Goal: Task Accomplishment & Management: Use online tool/utility

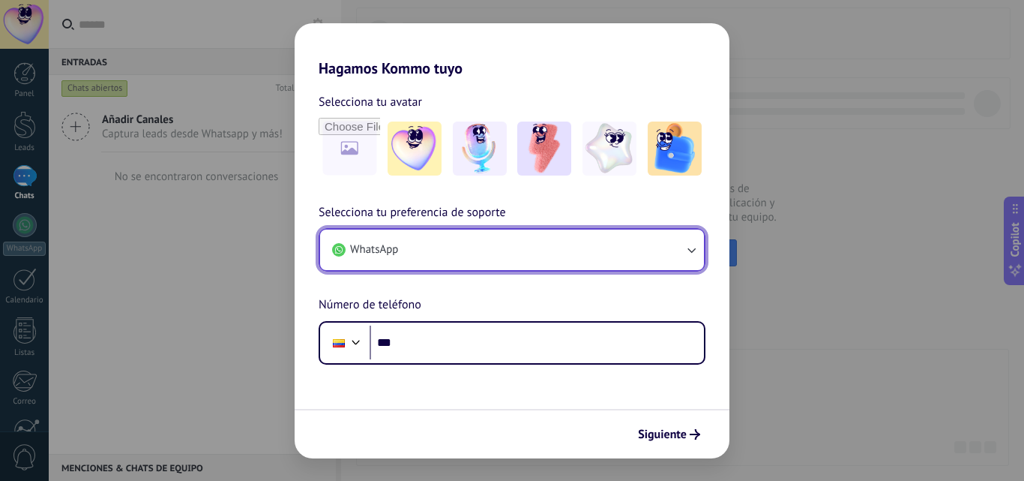
click at [508, 258] on button "WhatsApp" at bounding box center [512, 249] width 384 height 40
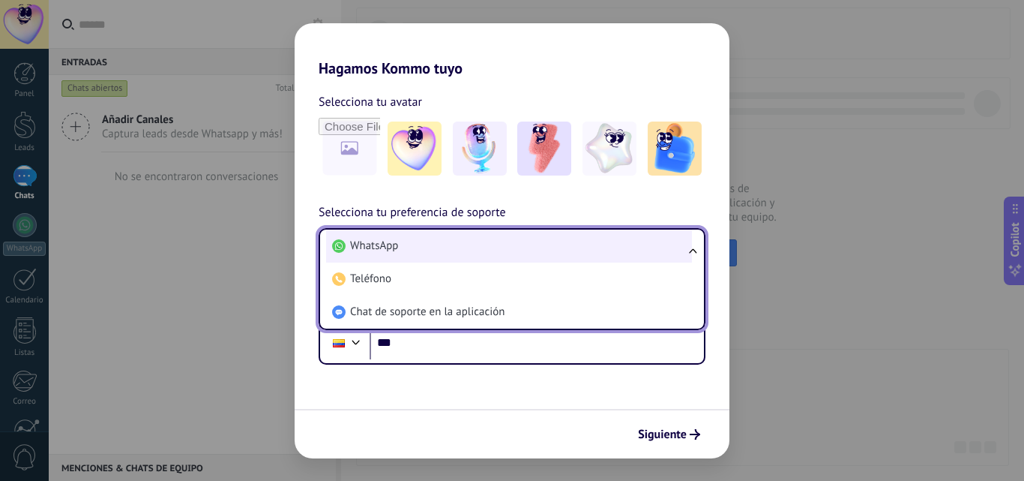
click at [358, 245] on span "WhatsApp" at bounding box center [374, 245] width 48 height 15
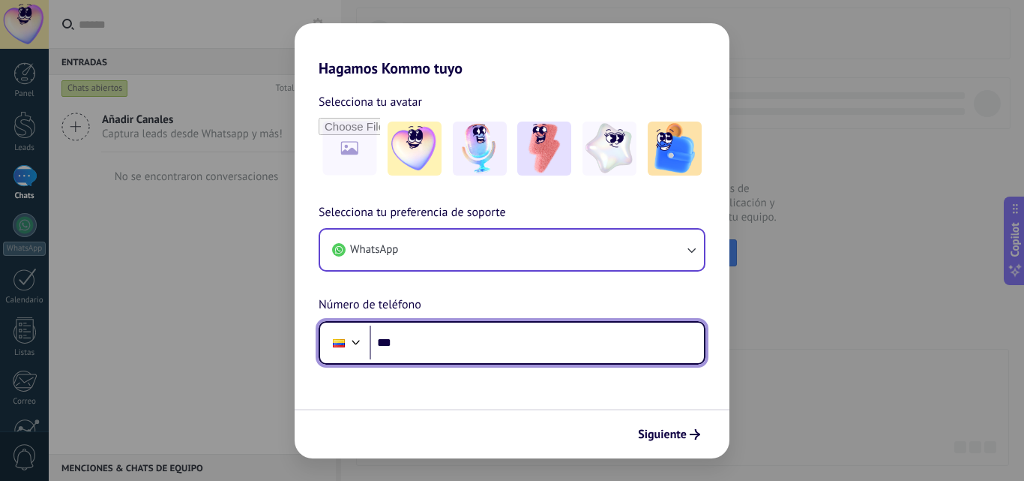
click at [461, 347] on input "***" at bounding box center [537, 342] width 334 height 34
type input "**********"
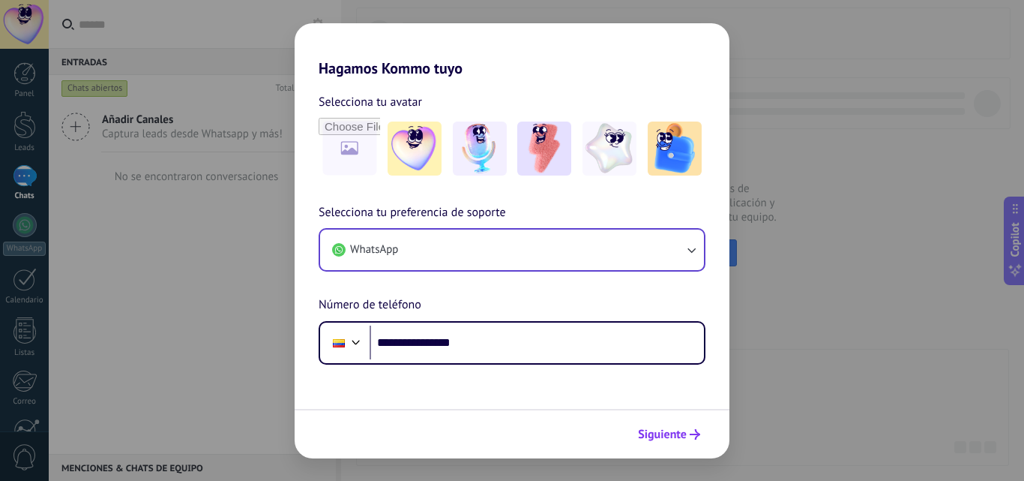
click at [664, 433] on span "Siguiente" at bounding box center [662, 434] width 49 height 10
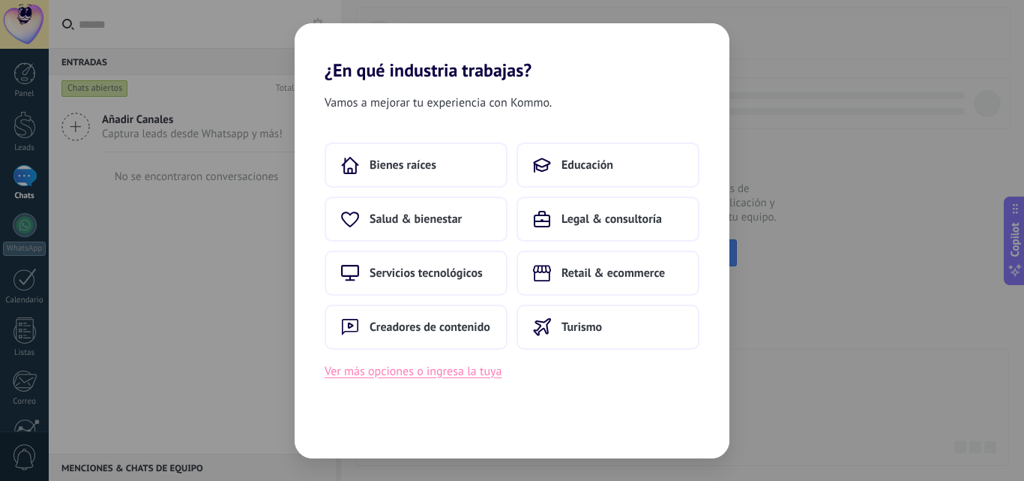
click at [421, 373] on button "Ver más opciones o ingresa la tuya" at bounding box center [413, 370] width 177 height 19
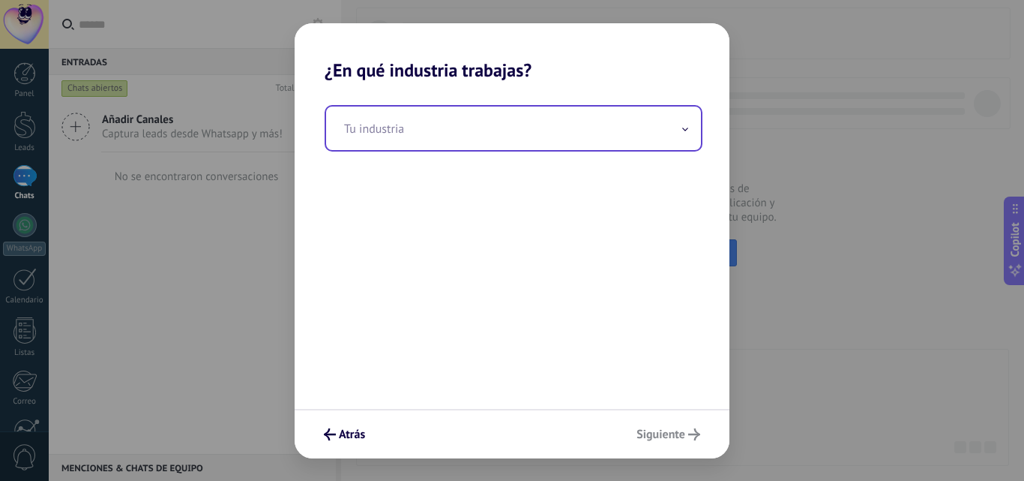
click at [397, 136] on input "text" at bounding box center [513, 127] width 375 height 43
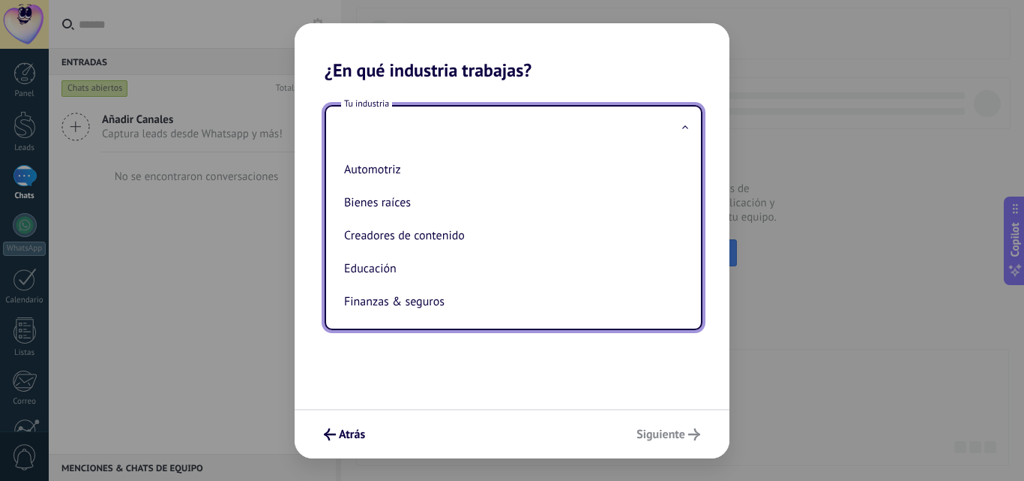
click at [591, 59] on h2 "¿En qué industria trabajas?" at bounding box center [512, 52] width 435 height 58
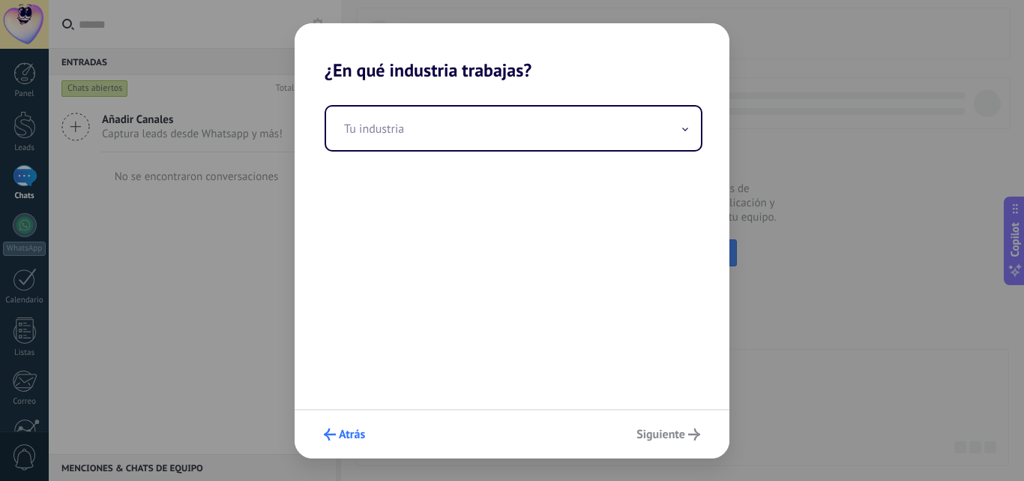
click at [347, 434] on span "Atrás" at bounding box center [352, 434] width 26 height 10
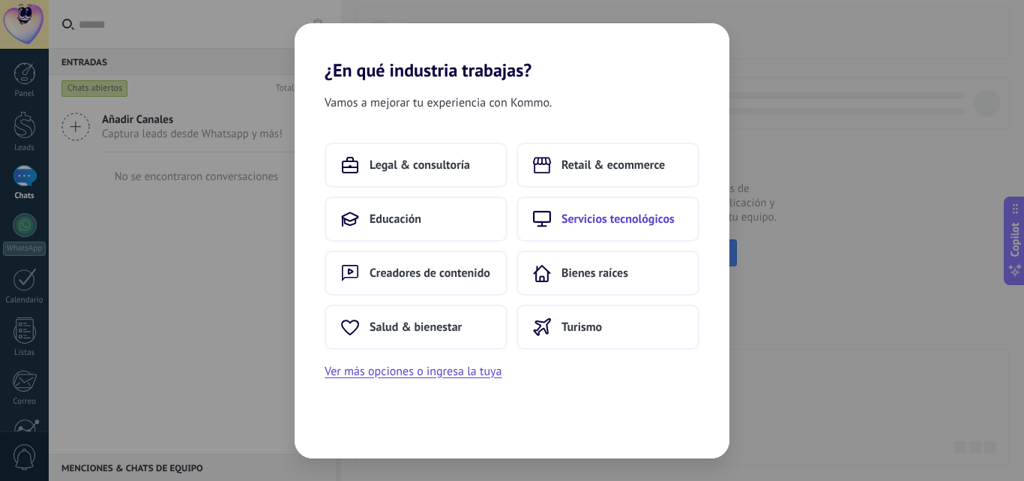
click at [606, 220] on span "Servicios tecnológicos" at bounding box center [618, 218] width 113 height 15
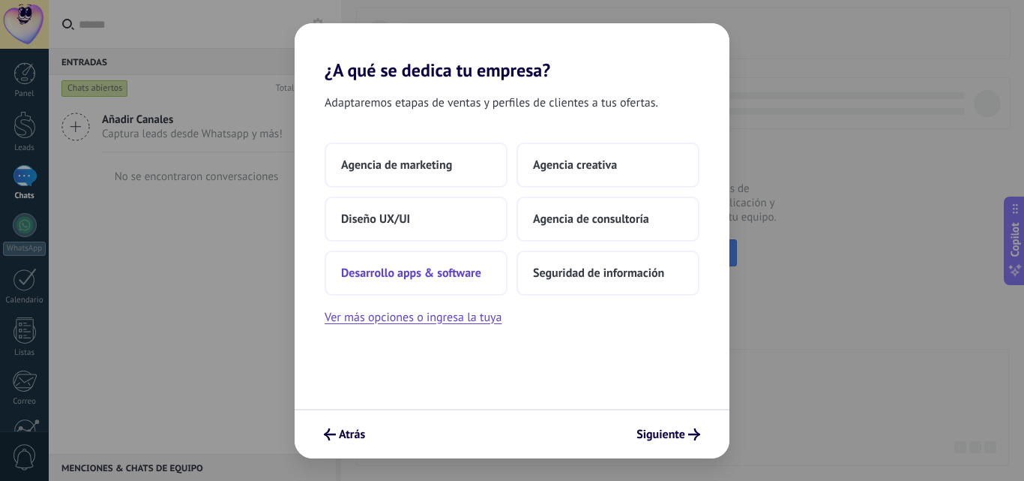
click at [403, 266] on span "Desarrollo apps & software" at bounding box center [411, 272] width 140 height 15
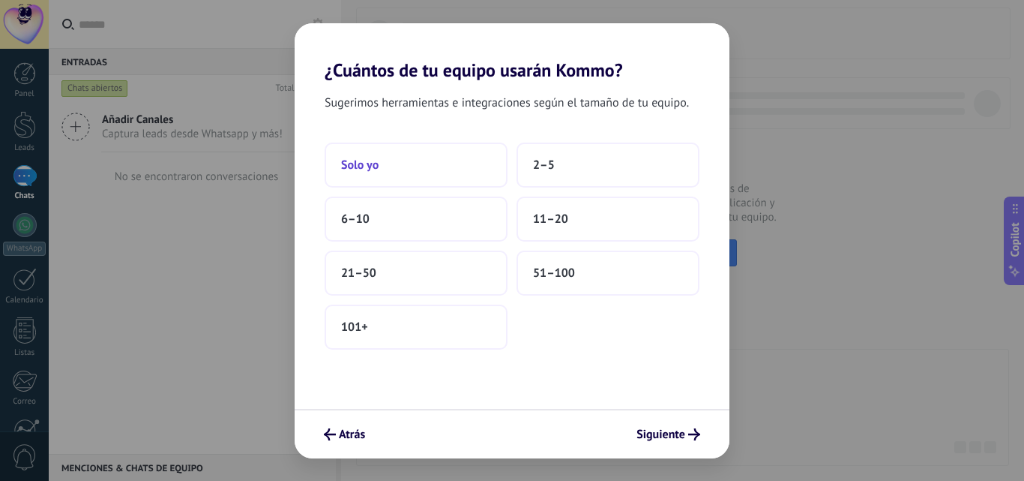
click at [403, 169] on button "Solo yo" at bounding box center [416, 164] width 183 height 45
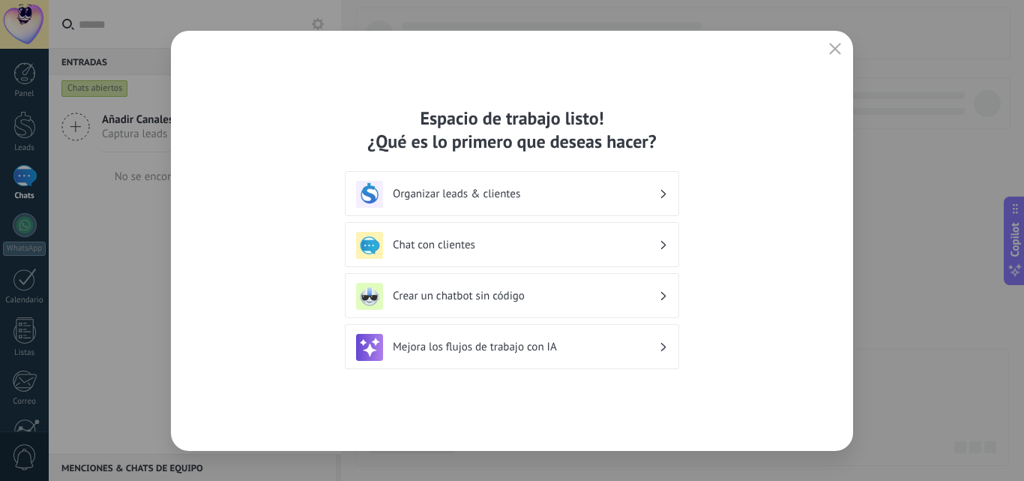
click at [473, 348] on h3 "Mejora los flujos de trabajo con IA" at bounding box center [526, 347] width 266 height 14
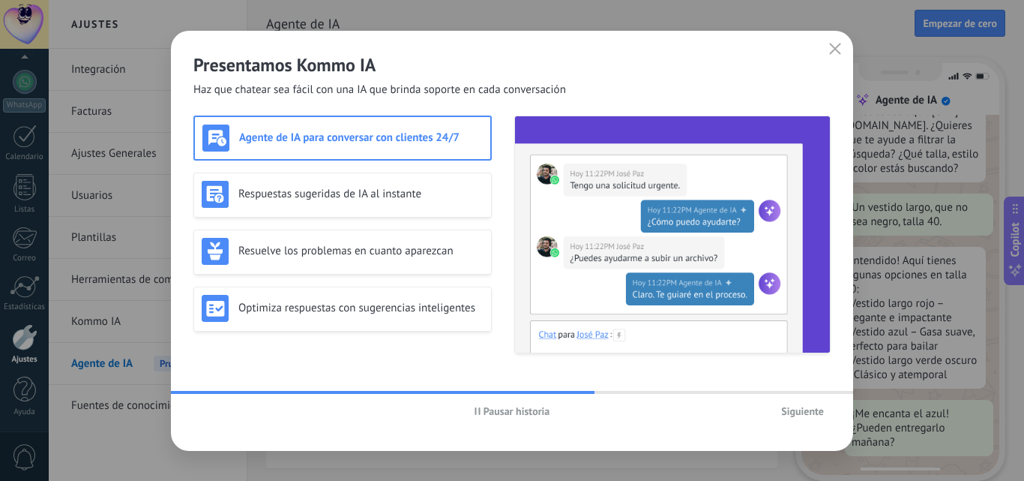
scroll to position [151, 0]
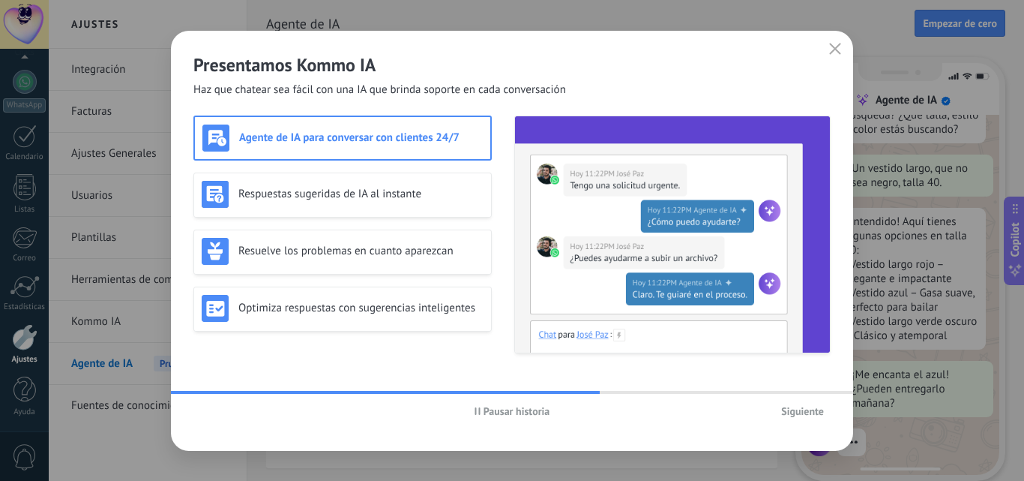
click at [327, 139] on h3 "Agente de IA para conversar con clientes 24/7" at bounding box center [361, 137] width 244 height 14
click at [797, 413] on span "Siguiente" at bounding box center [802, 411] width 43 height 10
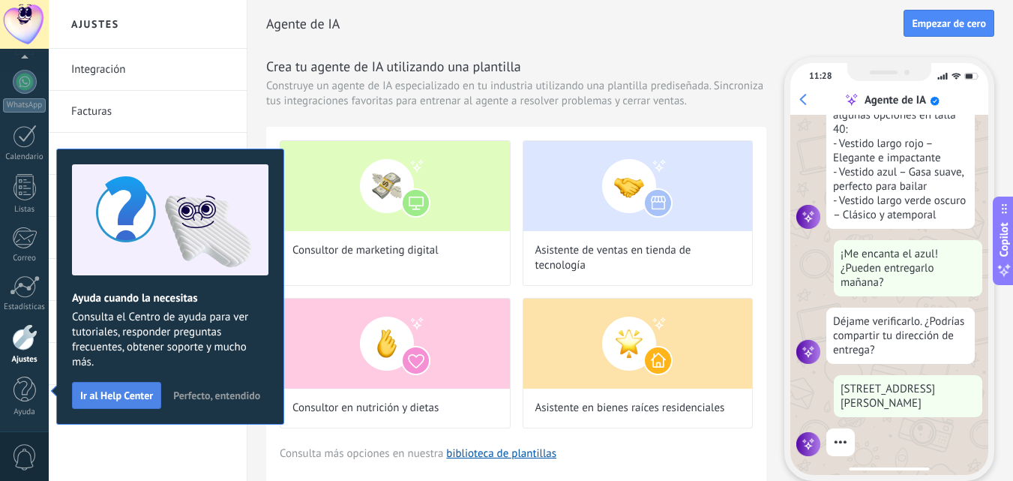
scroll to position [272, 0]
click at [386, 44] on div "Agente de IA Empezar [PERSON_NAME]" at bounding box center [630, 24] width 728 height 48
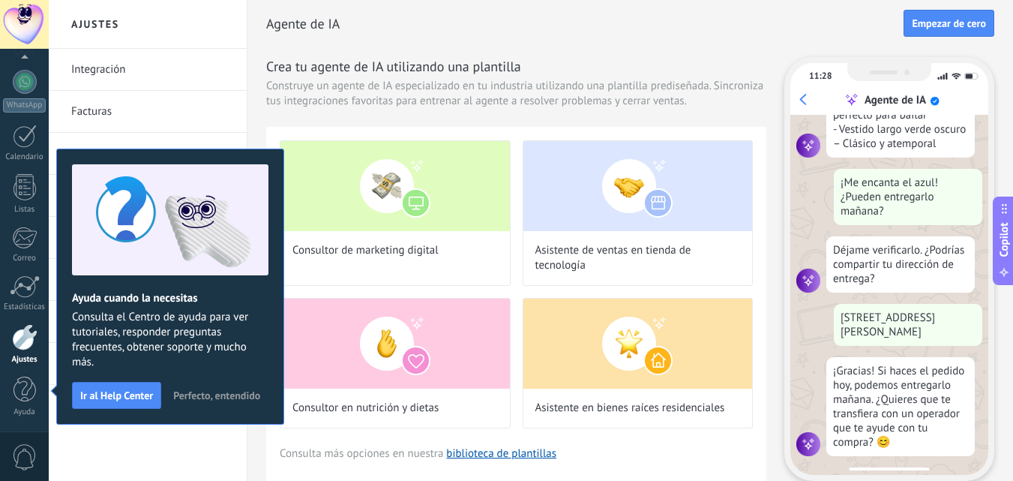
scroll to position [344, 0]
click at [205, 394] on span "Perfecto, entendido" at bounding box center [216, 395] width 87 height 10
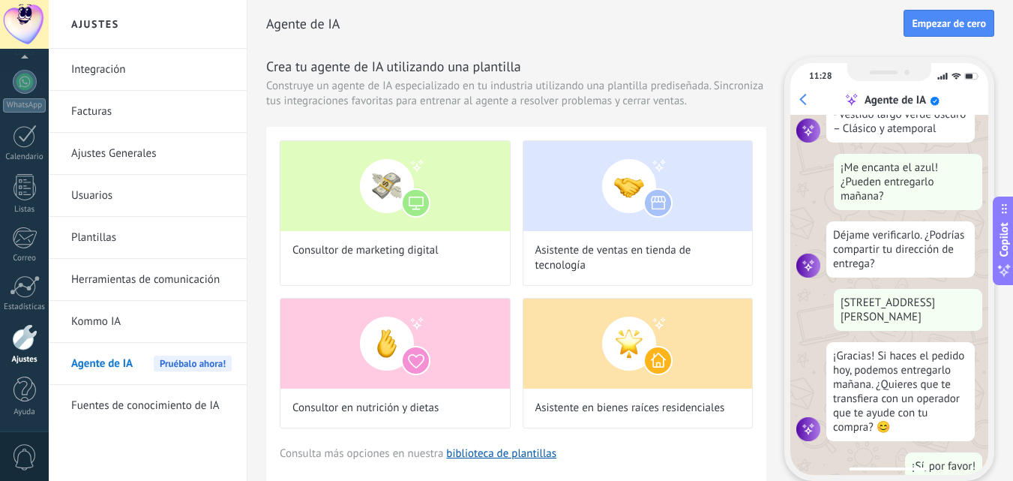
scroll to position [383, 0]
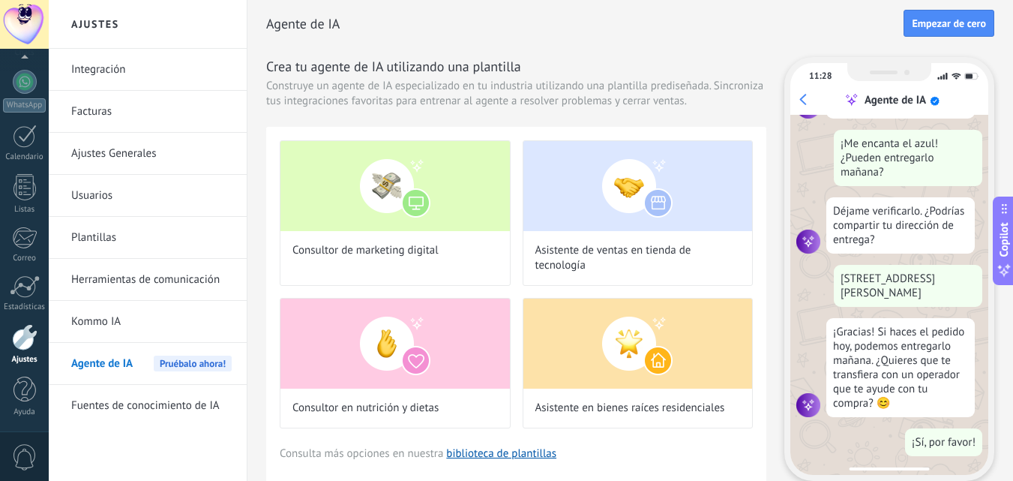
click at [130, 81] on link "Integración" at bounding box center [151, 70] width 160 height 42
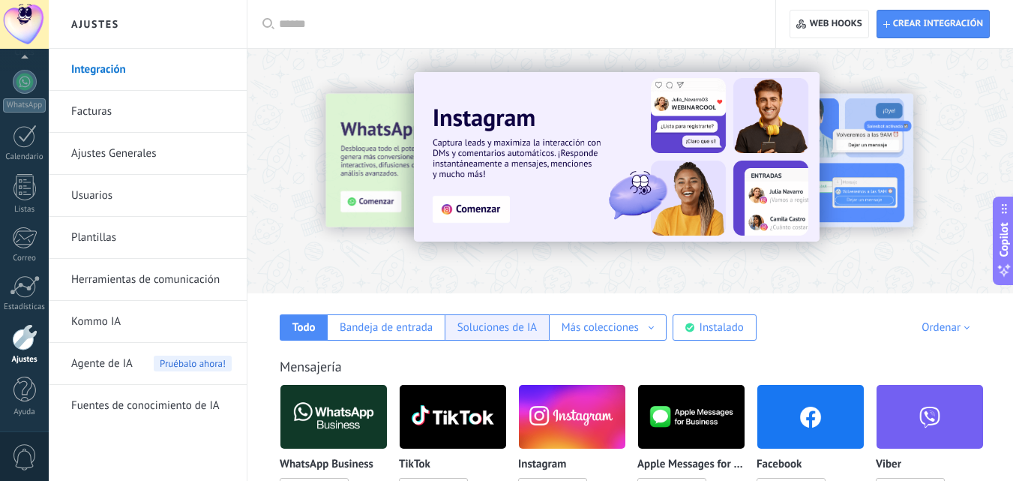
click at [510, 332] on div "Soluciones de IA" at bounding box center [496, 327] width 79 height 14
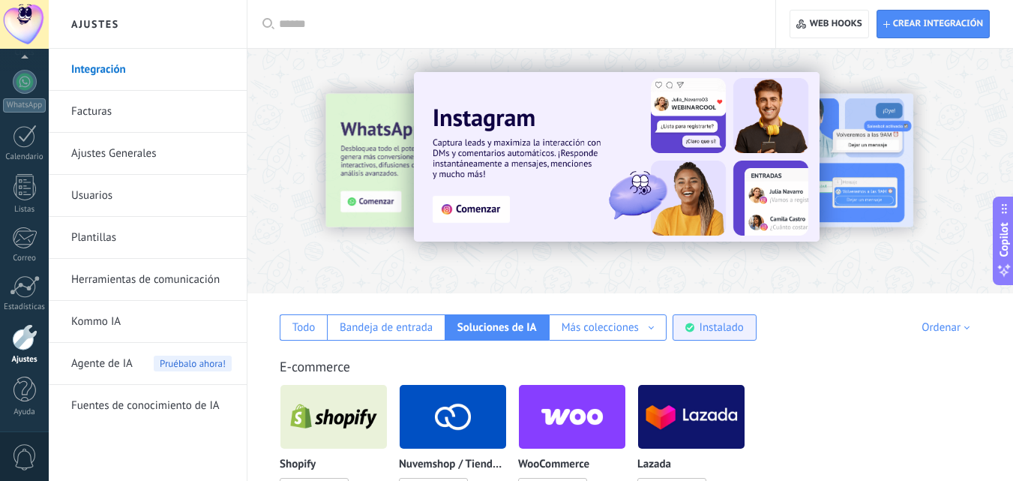
click at [722, 331] on div "Instalado" at bounding box center [722, 327] width 44 height 14
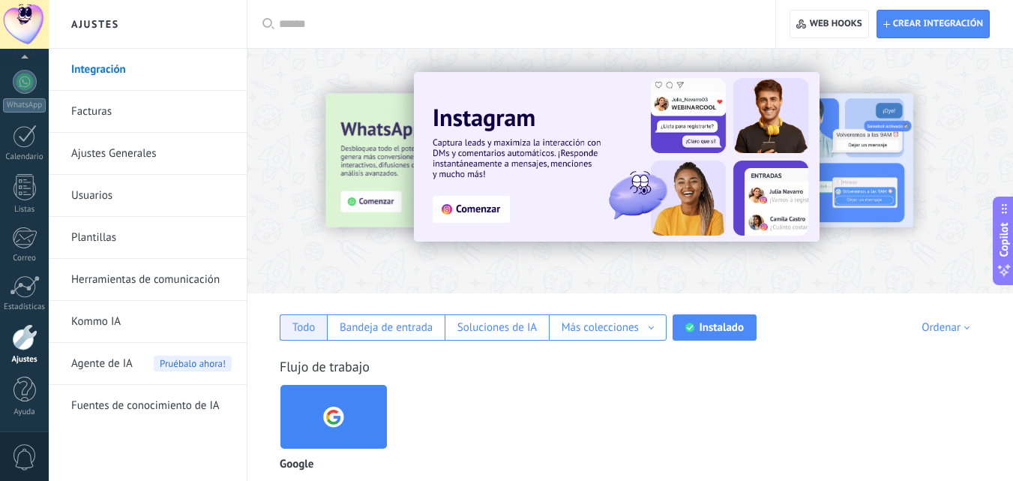
click at [312, 331] on div "Todo" at bounding box center [303, 327] width 23 height 14
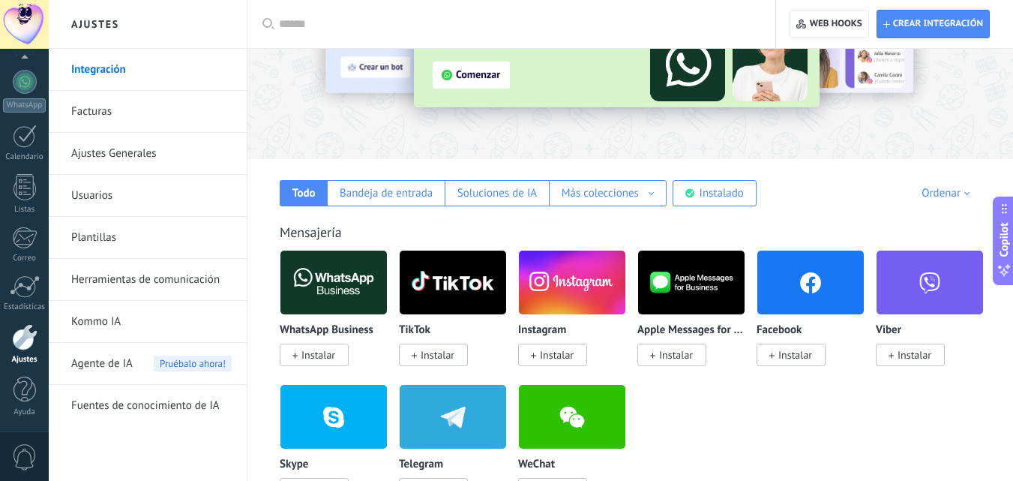
scroll to position [123, 0]
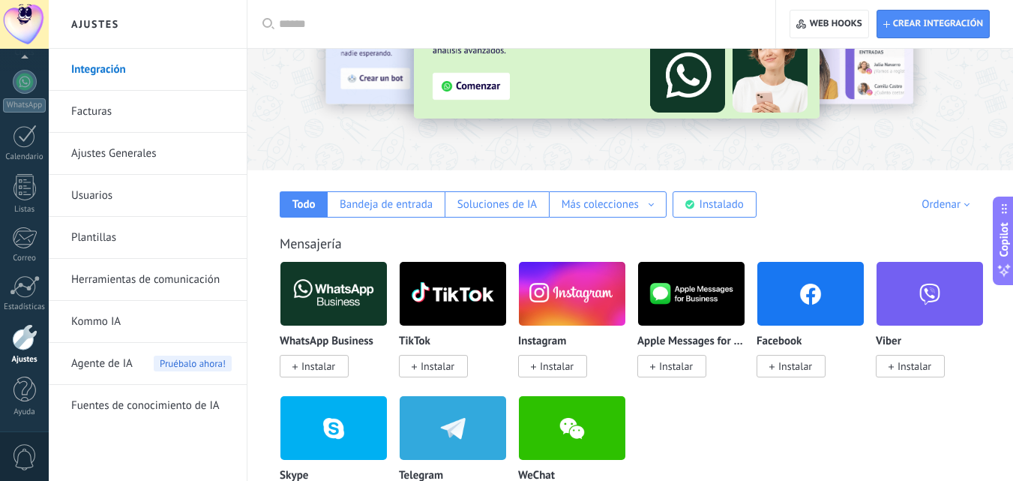
click at [340, 290] on img at bounding box center [333, 293] width 106 height 73
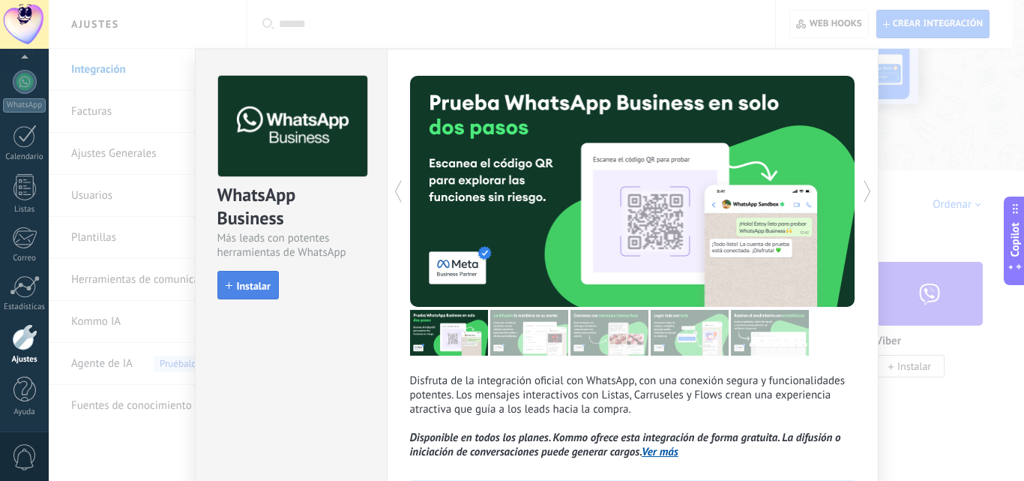
click at [260, 291] on span "Instalar" at bounding box center [254, 285] width 34 height 10
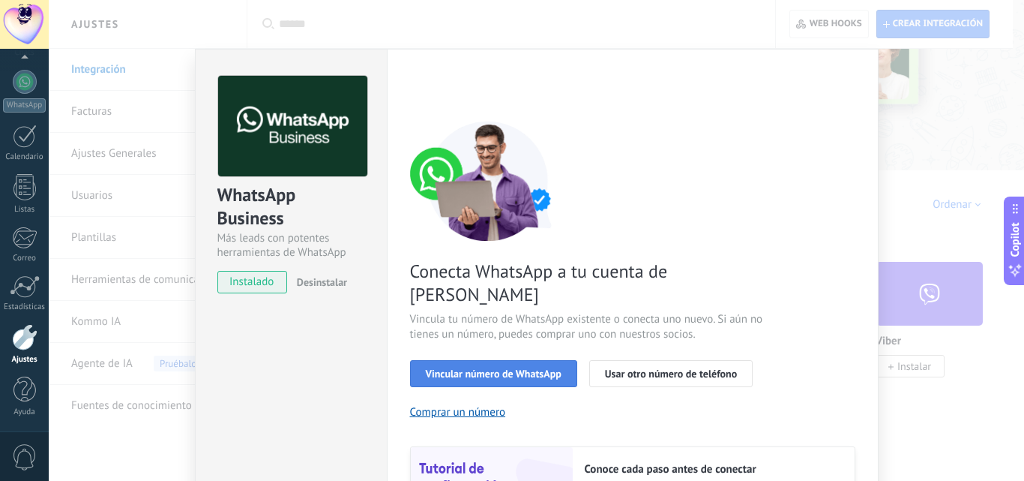
click at [503, 368] on span "Vincular número de WhatsApp" at bounding box center [494, 373] width 136 height 10
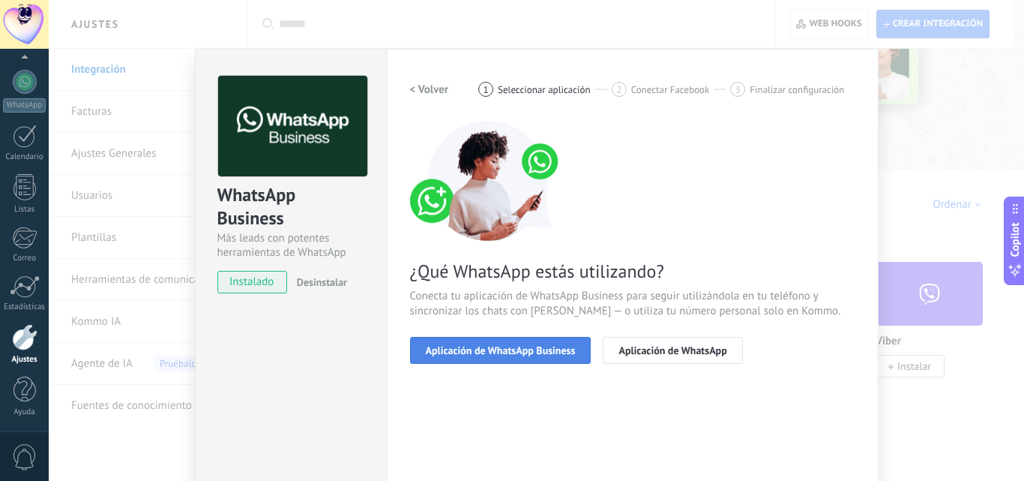
click at [517, 357] on button "Aplicación de WhatsApp Business" at bounding box center [500, 350] width 181 height 27
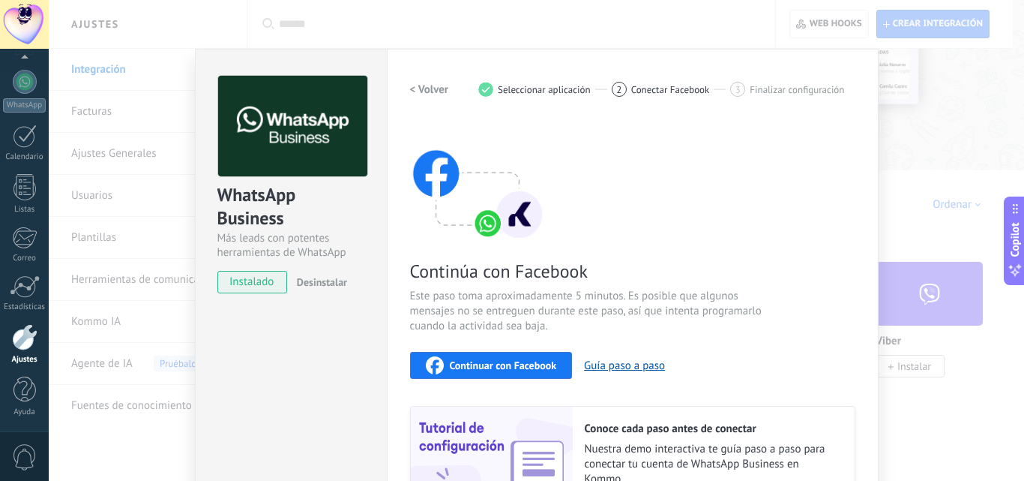
click at [517, 372] on div "Continuar con Facebook" at bounding box center [491, 365] width 131 height 18
click at [425, 91] on h2 "< Volver" at bounding box center [429, 89] width 39 height 14
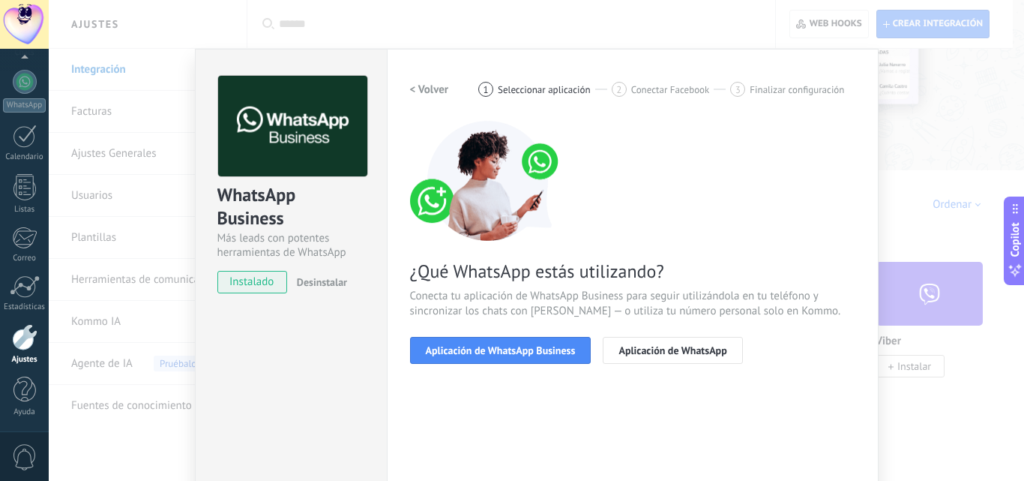
click at [425, 91] on h2 "< Volver" at bounding box center [429, 89] width 39 height 14
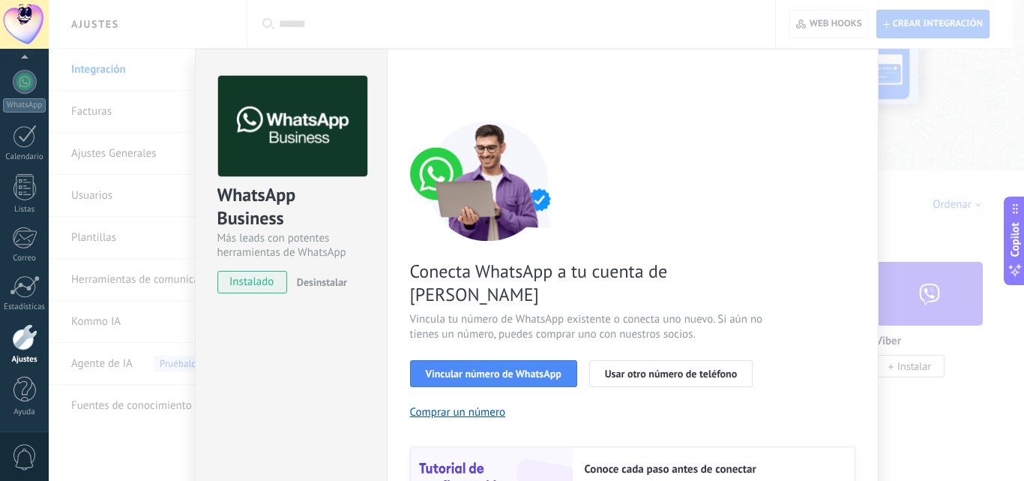
click at [834, 25] on div "WhatsApp Business Más leads con potentes herramientas de WhatsApp instalado Des…" at bounding box center [537, 240] width 976 height 481
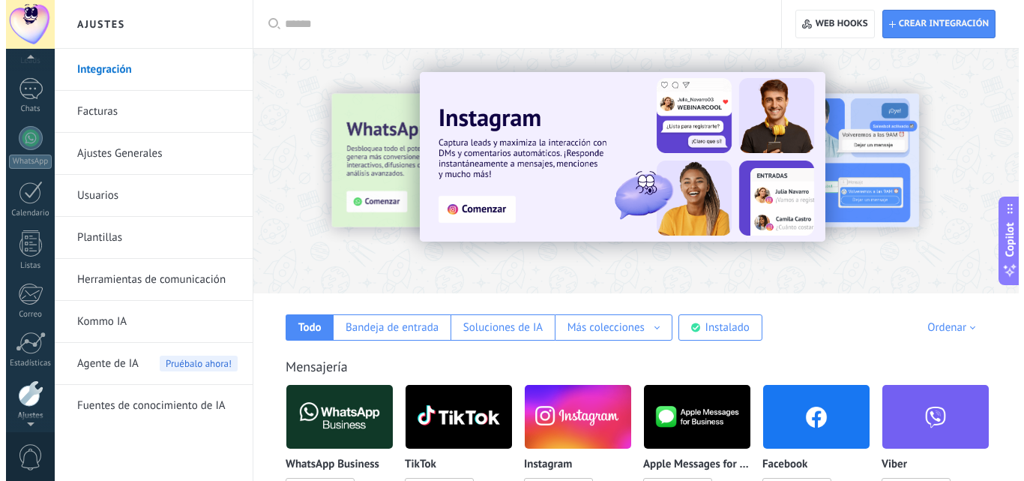
scroll to position [143, 0]
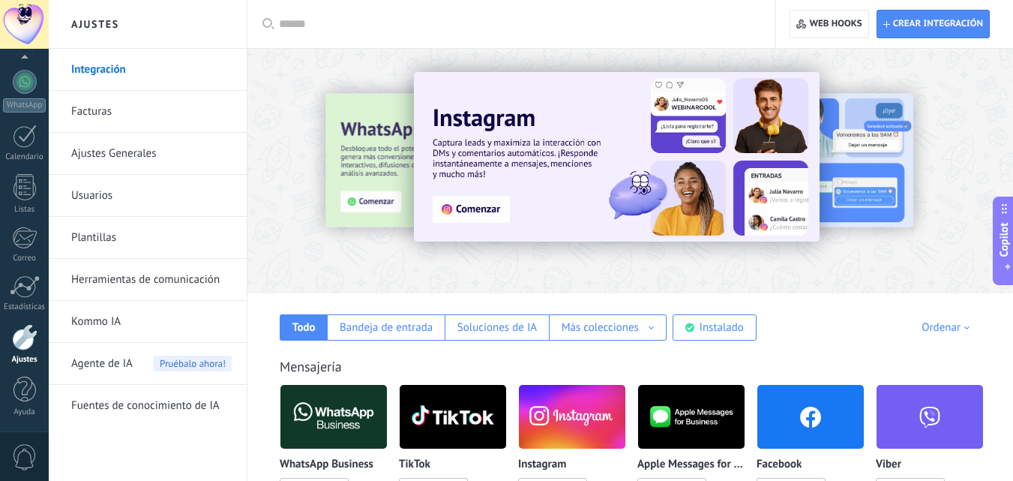
click at [106, 73] on link "Integración" at bounding box center [151, 70] width 160 height 42
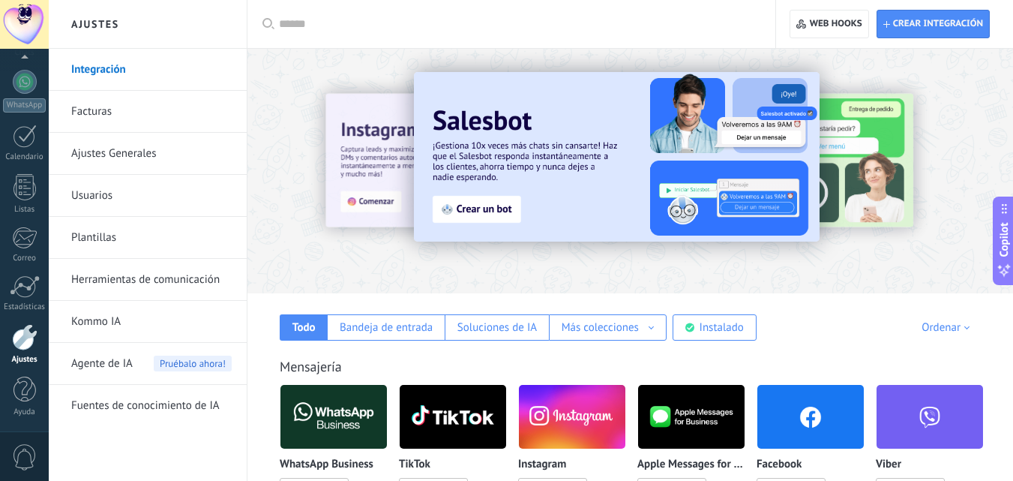
click at [484, 208] on img at bounding box center [617, 156] width 406 height 169
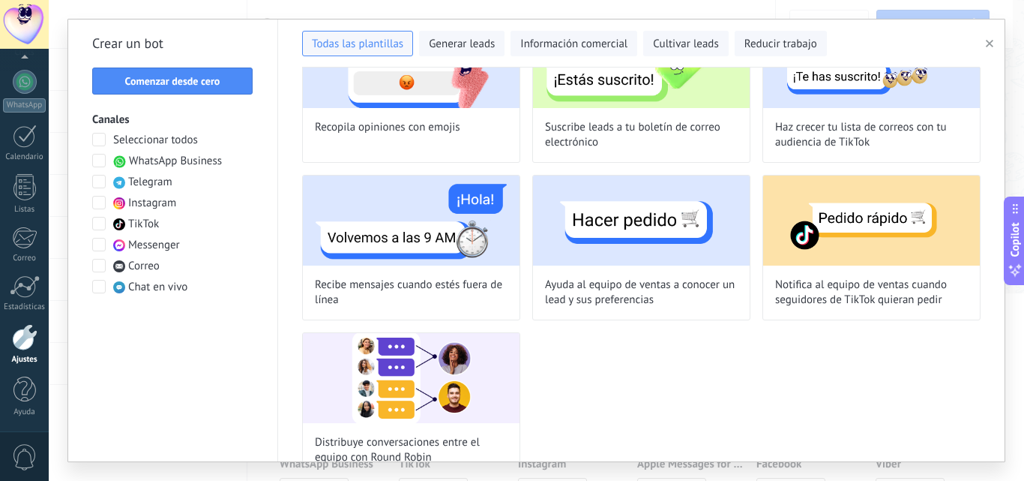
scroll to position [1237, 0]
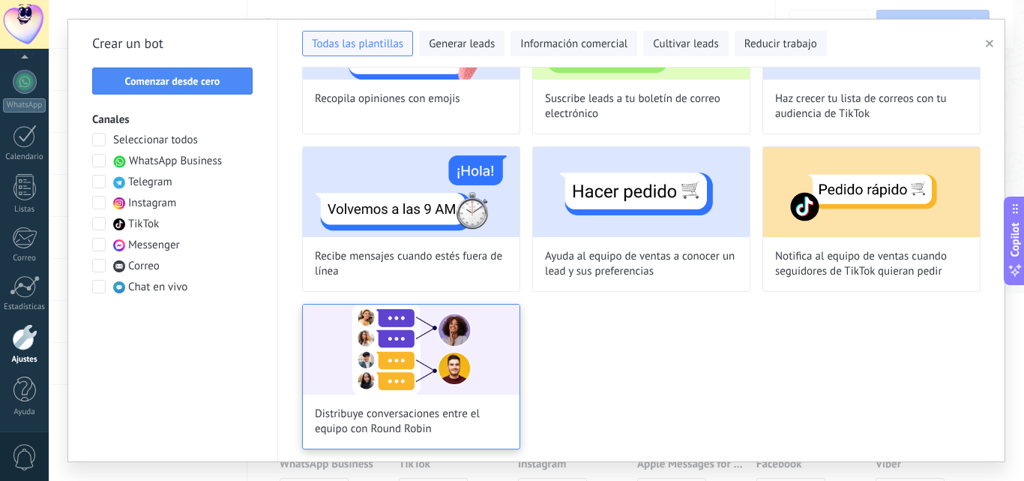
click at [379, 364] on img at bounding box center [411, 349] width 217 height 90
type input "**********"
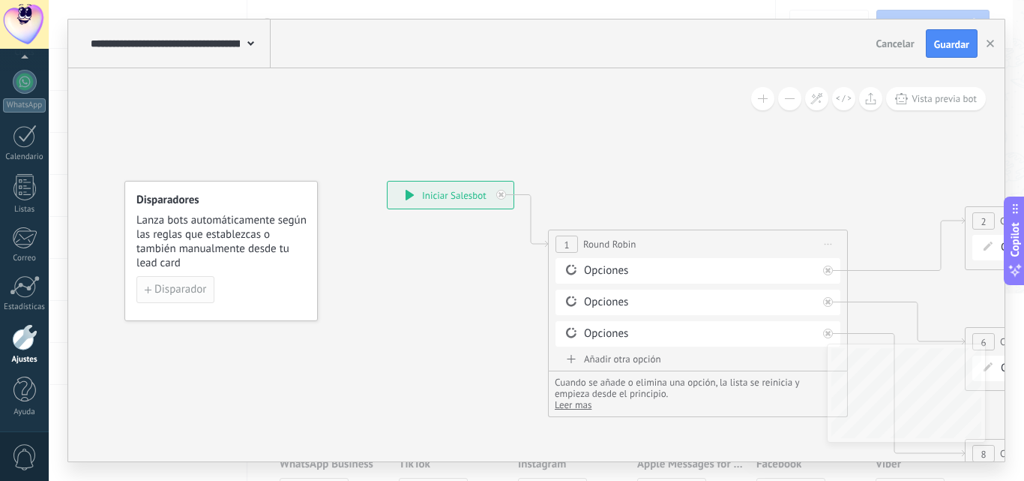
click at [189, 292] on span "Disparador" at bounding box center [180, 289] width 52 height 10
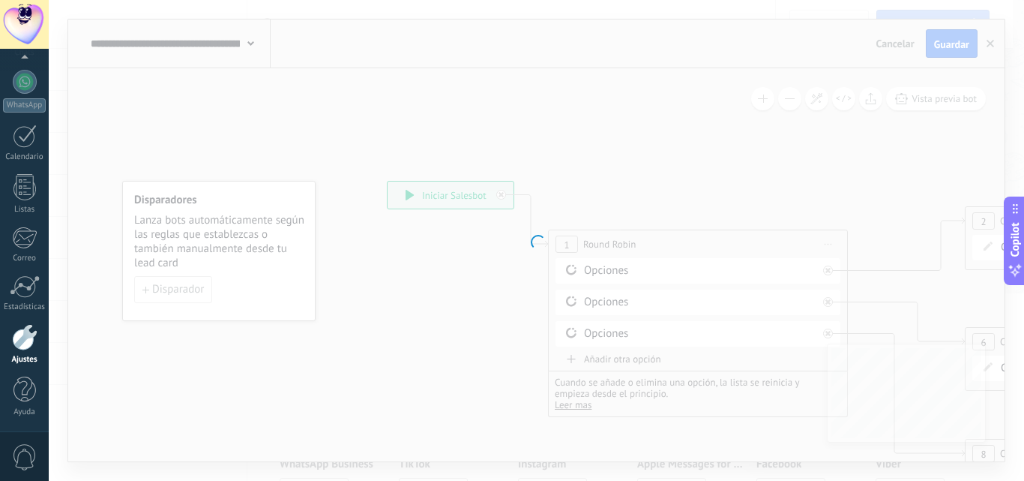
click at [993, 38] on div at bounding box center [537, 240] width 976 height 481
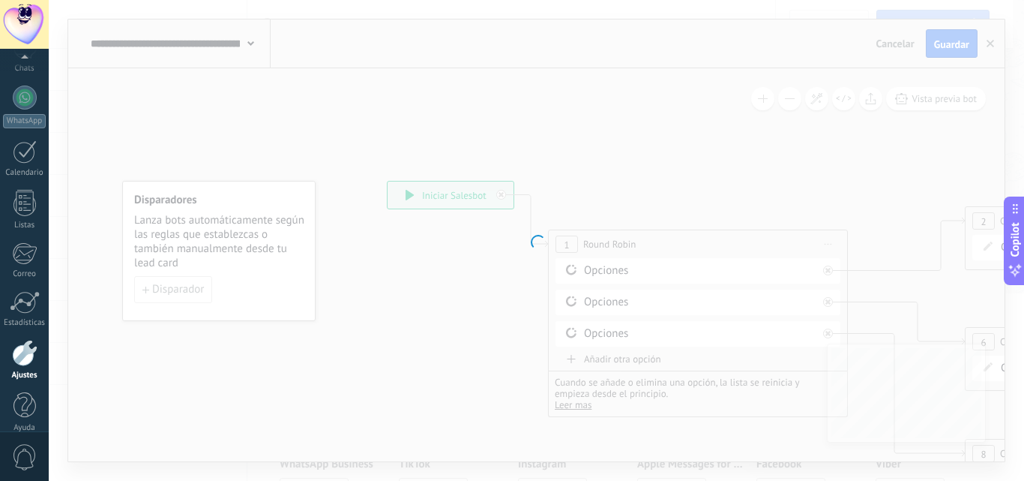
scroll to position [143, 0]
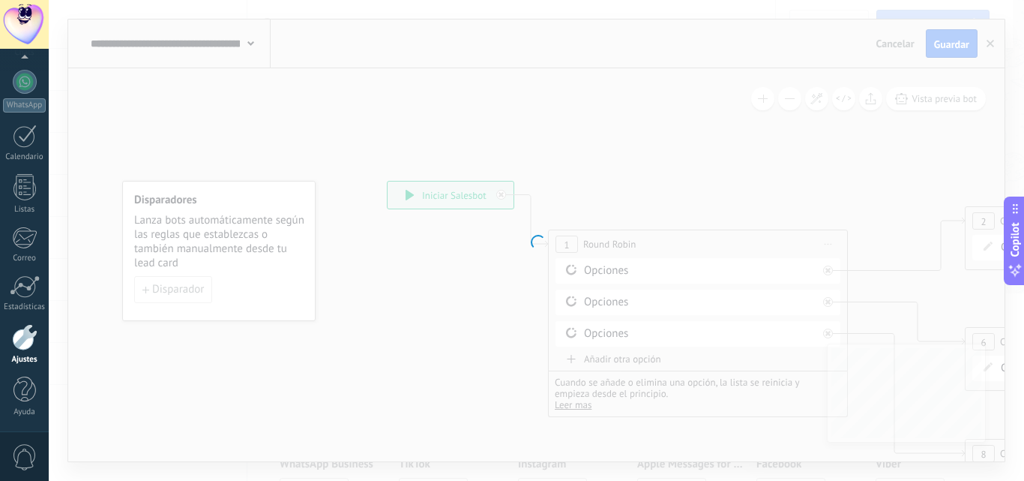
click at [21, 340] on div at bounding box center [24, 337] width 25 height 26
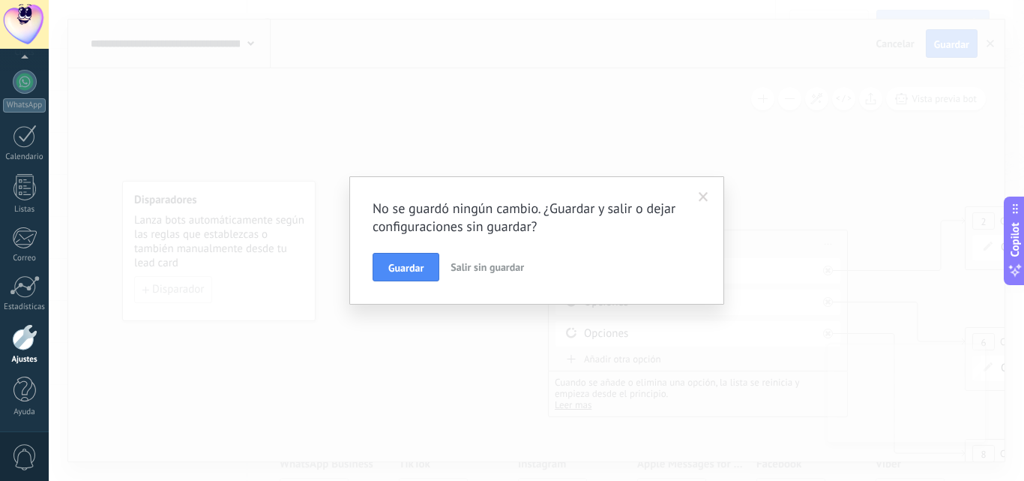
click at [463, 265] on span "Salir sin guardar" at bounding box center [487, 266] width 73 height 13
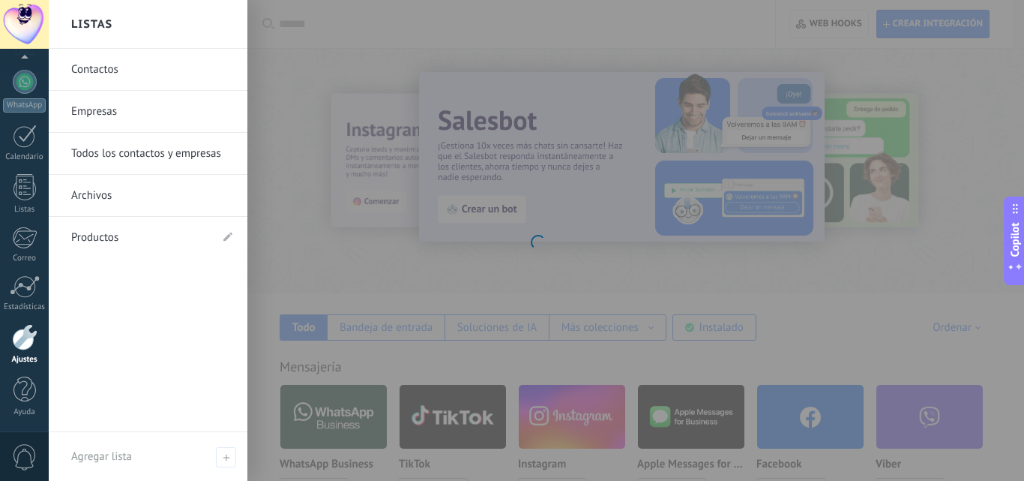
click at [110, 115] on link "Empresas" at bounding box center [151, 112] width 161 height 42
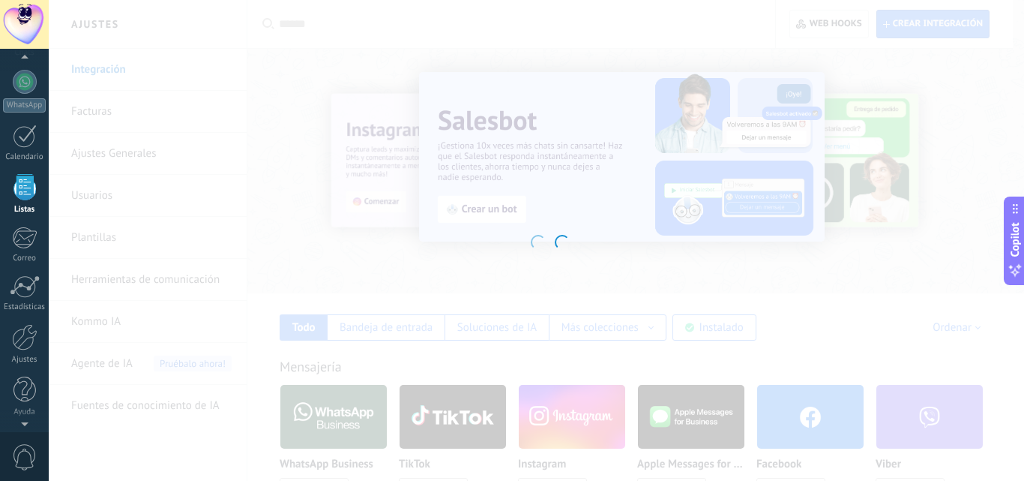
scroll to position [93, 0]
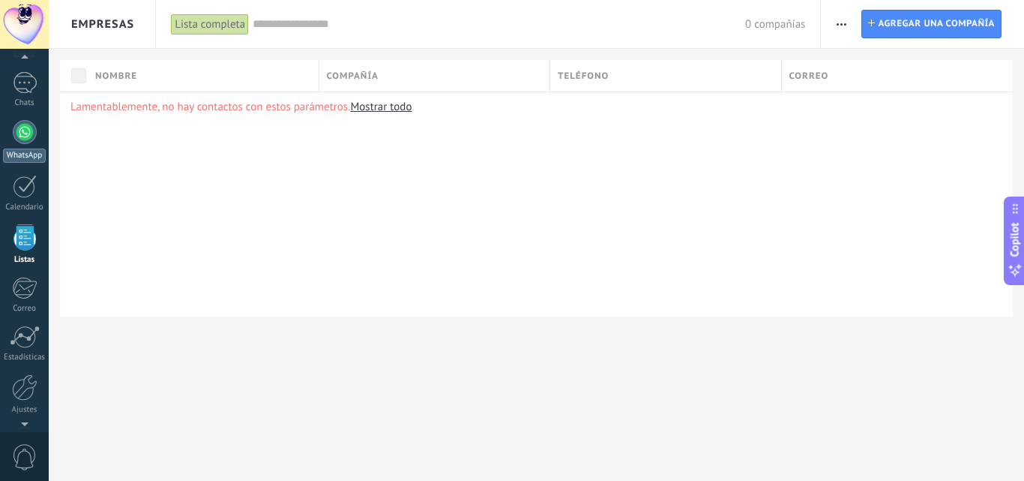
click at [23, 131] on div at bounding box center [25, 132] width 24 height 24
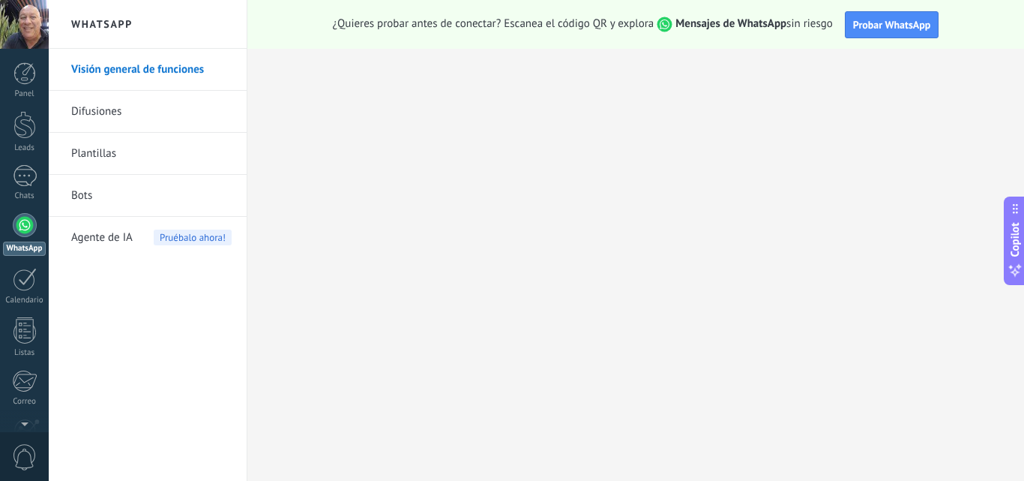
click at [94, 152] on link "Plantillas" at bounding box center [151, 154] width 160 height 42
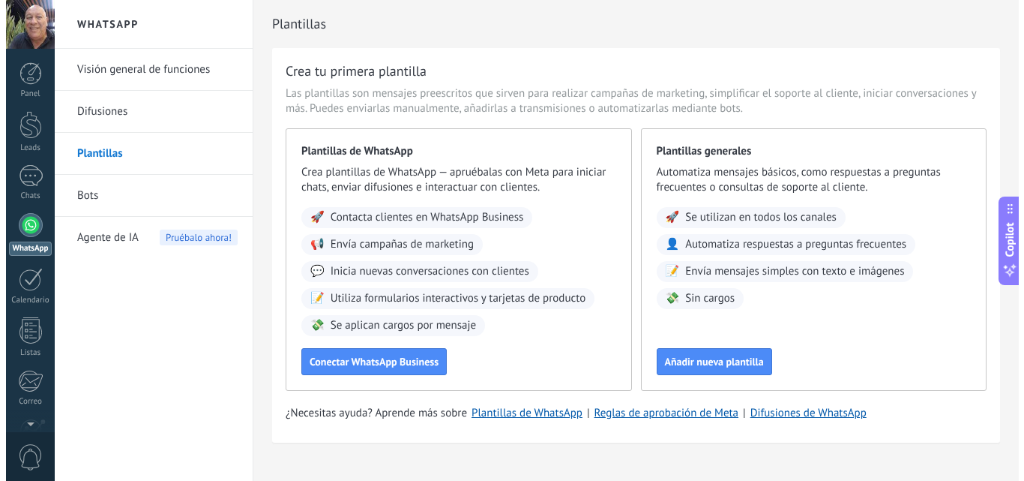
scroll to position [25, 0]
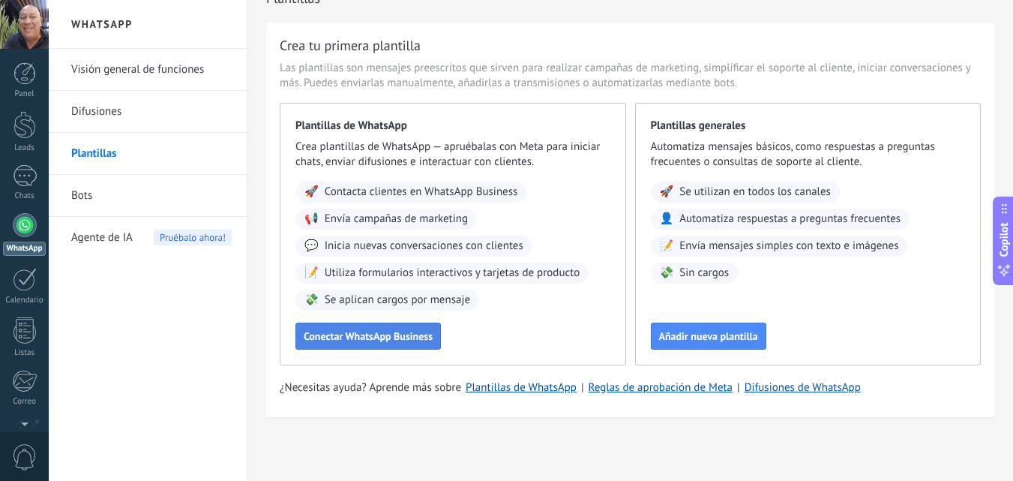
click at [361, 337] on span "Conectar WhatsApp Business" at bounding box center [368, 336] width 129 height 10
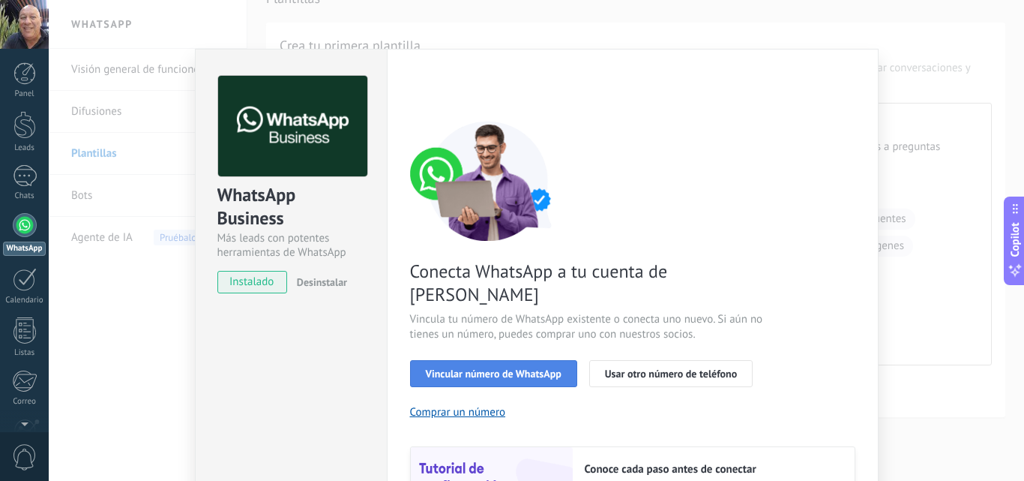
click at [498, 368] on span "Vincular número de WhatsApp" at bounding box center [494, 373] width 136 height 10
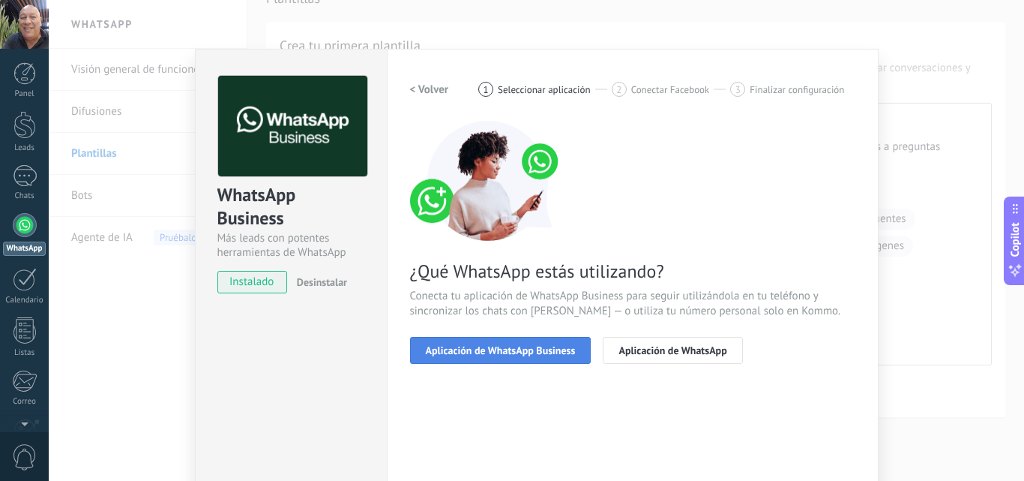
click at [488, 345] on span "Aplicación de WhatsApp Business" at bounding box center [501, 350] width 150 height 10
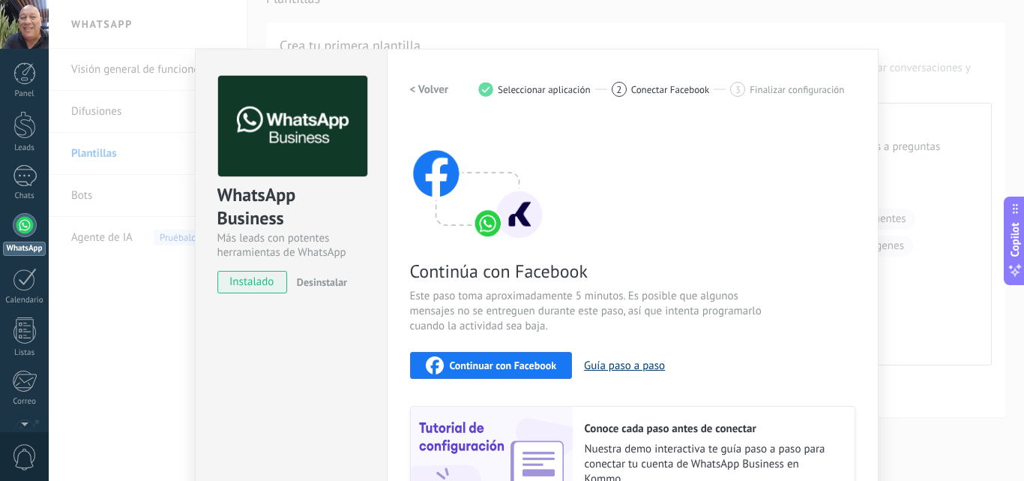
click at [622, 367] on button "Guía paso a paso" at bounding box center [624, 365] width 81 height 14
click at [824, 267] on div "Continúa con Facebook Este paso toma aproximadamente 5 minutos. Es posible que …" at bounding box center [632, 323] width 445 height 405
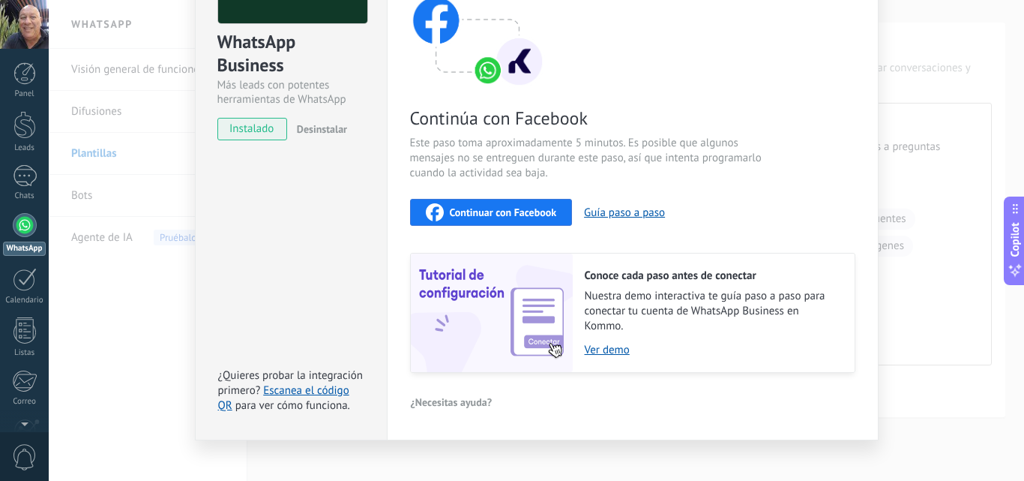
scroll to position [154, 0]
click at [601, 349] on link "Ver demo" at bounding box center [712, 349] width 255 height 14
click at [304, 124] on span "Desinstalar" at bounding box center [322, 127] width 50 height 13
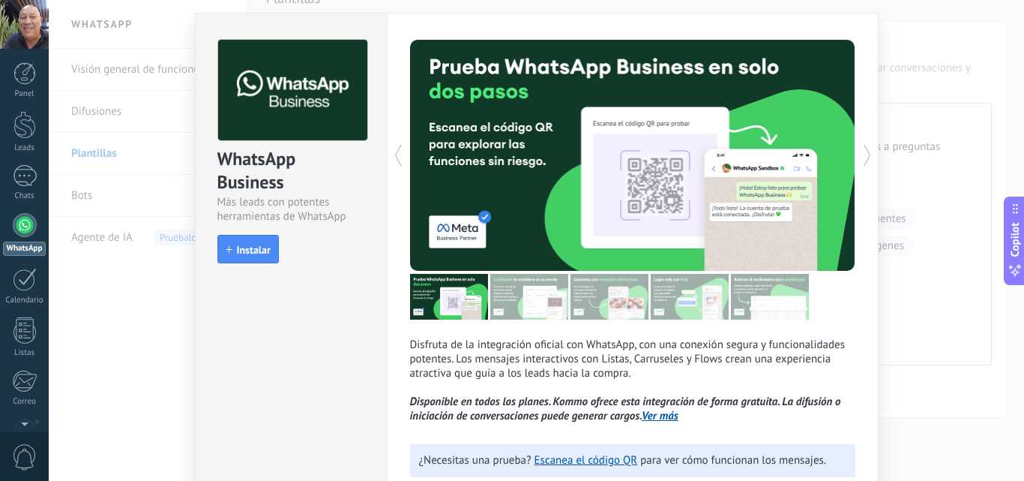
scroll to position [0, 0]
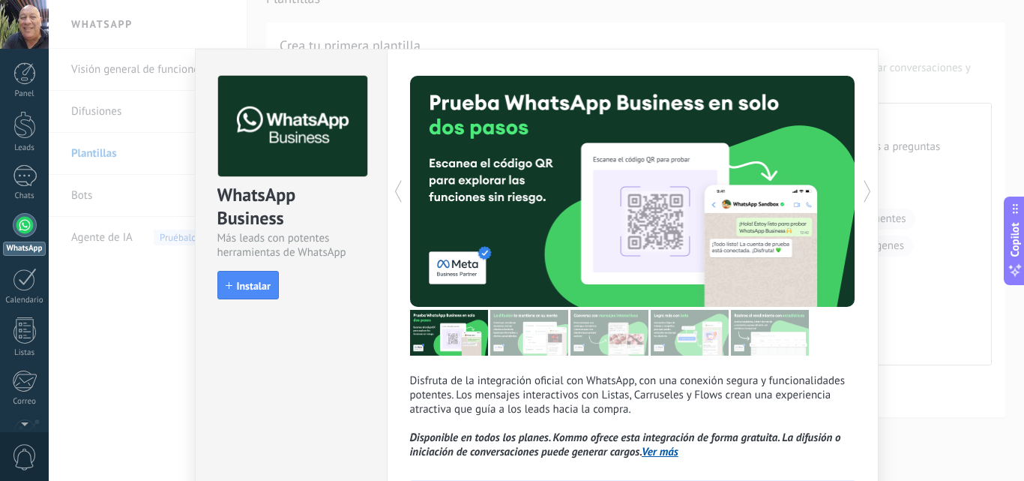
click at [863, 189] on icon at bounding box center [867, 191] width 15 height 30
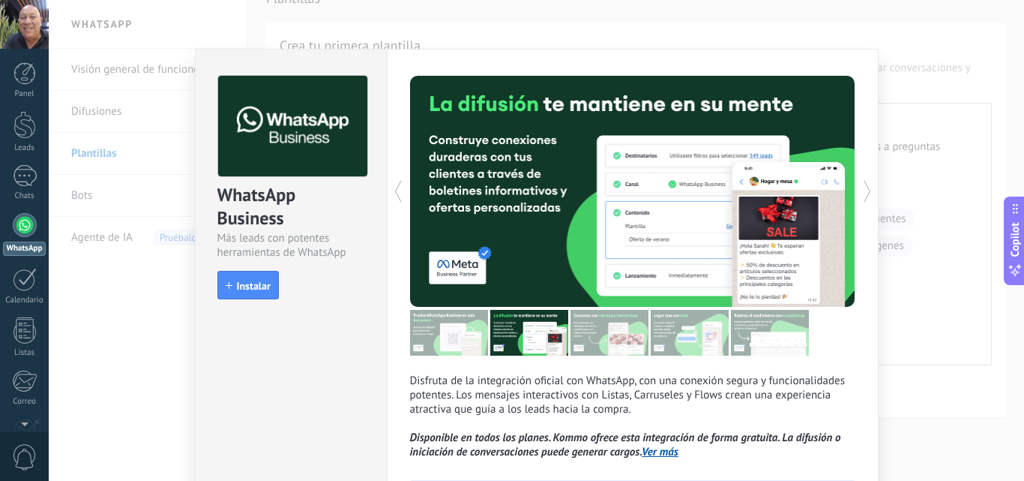
click at [862, 190] on icon at bounding box center [867, 191] width 15 height 30
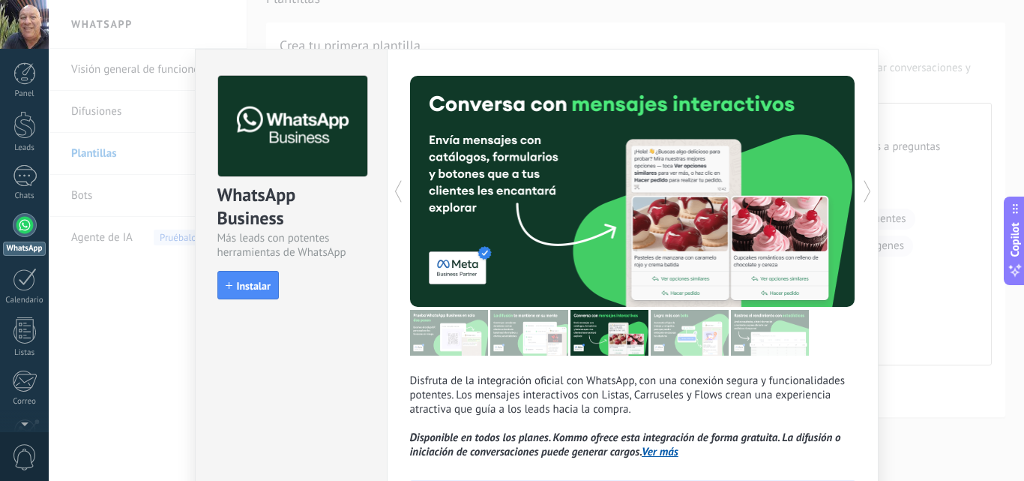
click at [863, 194] on icon at bounding box center [867, 191] width 15 height 30
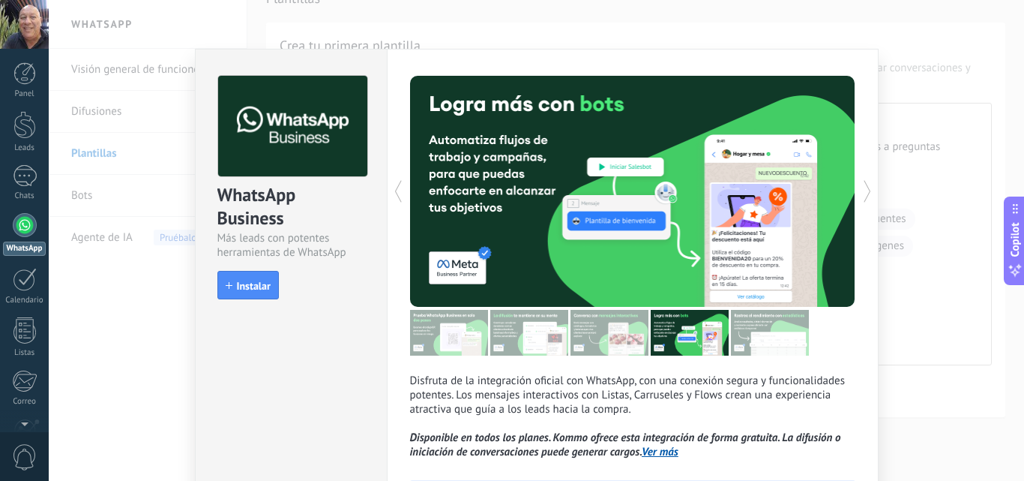
click at [870, 198] on icon at bounding box center [867, 191] width 15 height 30
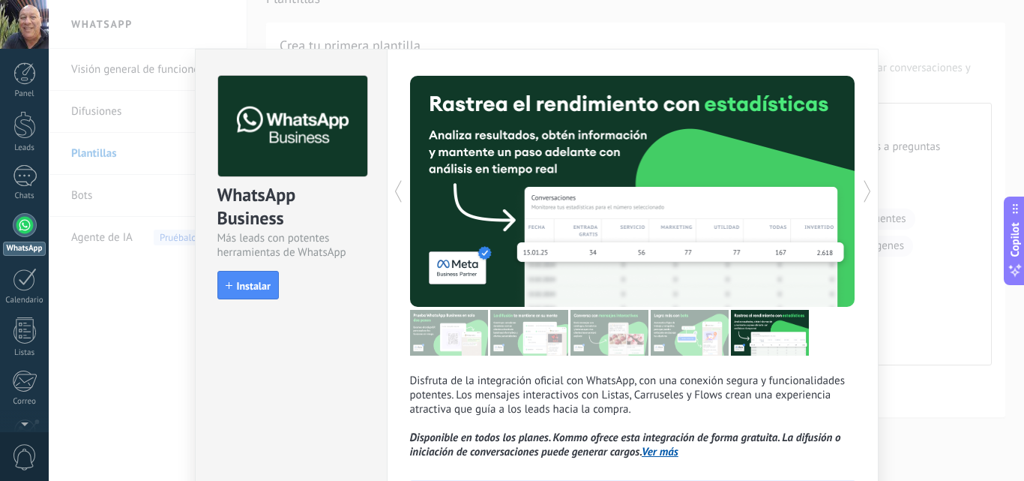
click at [870, 198] on icon at bounding box center [867, 191] width 15 height 30
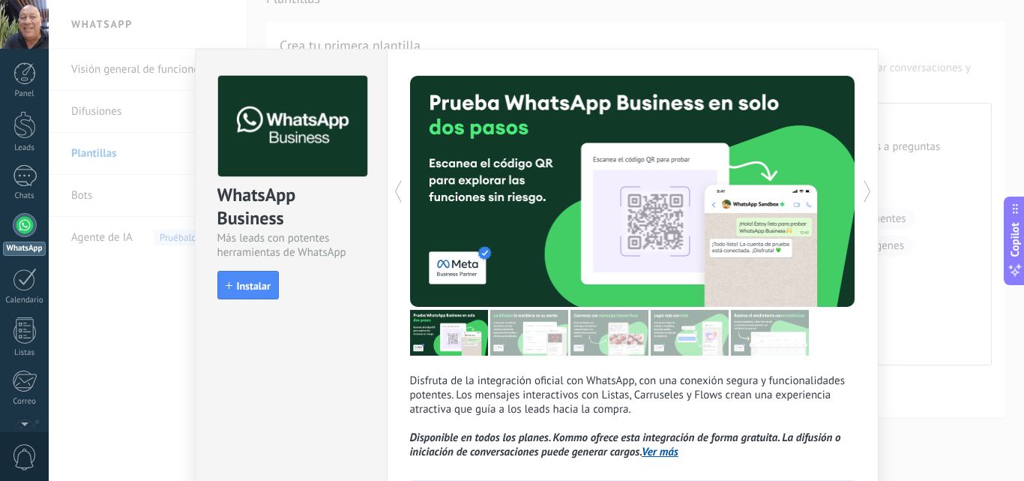
click at [870, 198] on icon at bounding box center [867, 191] width 15 height 30
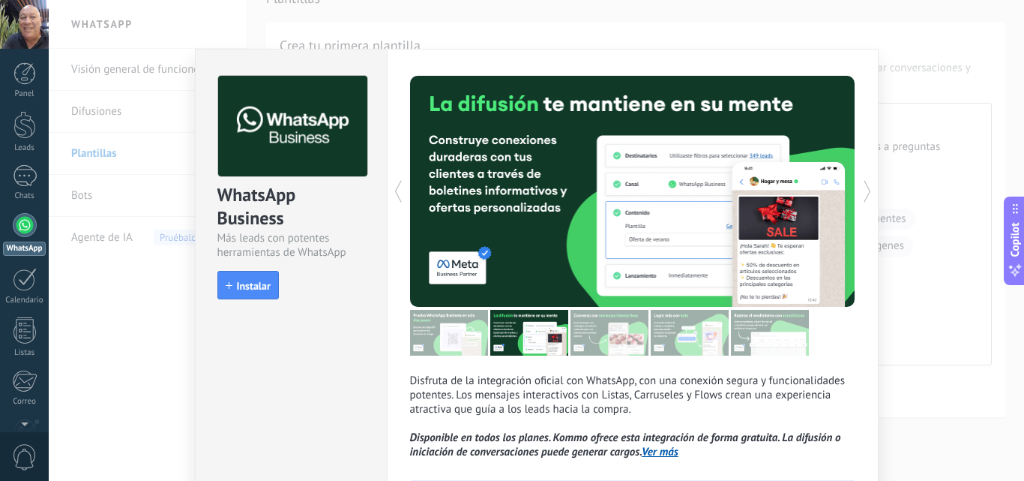
click at [870, 198] on icon at bounding box center [867, 191] width 15 height 30
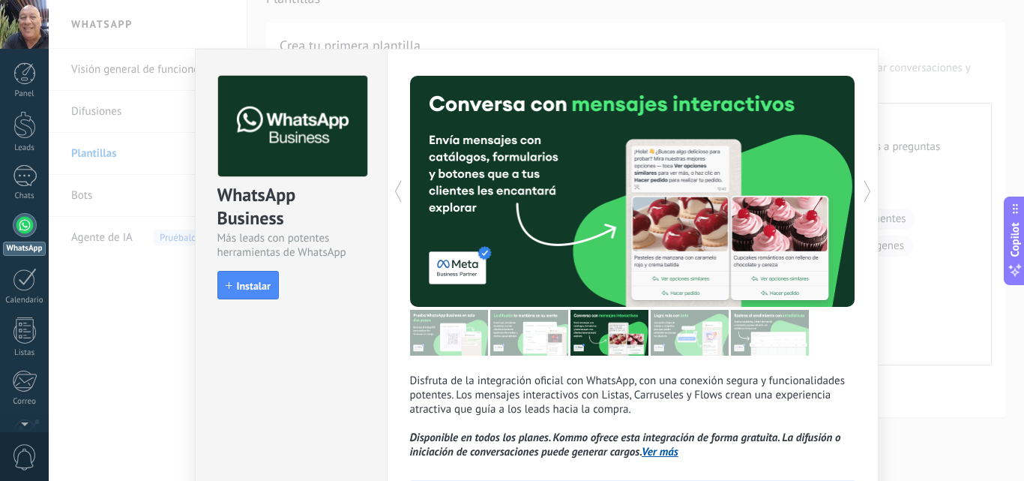
click at [870, 198] on icon at bounding box center [867, 191] width 15 height 30
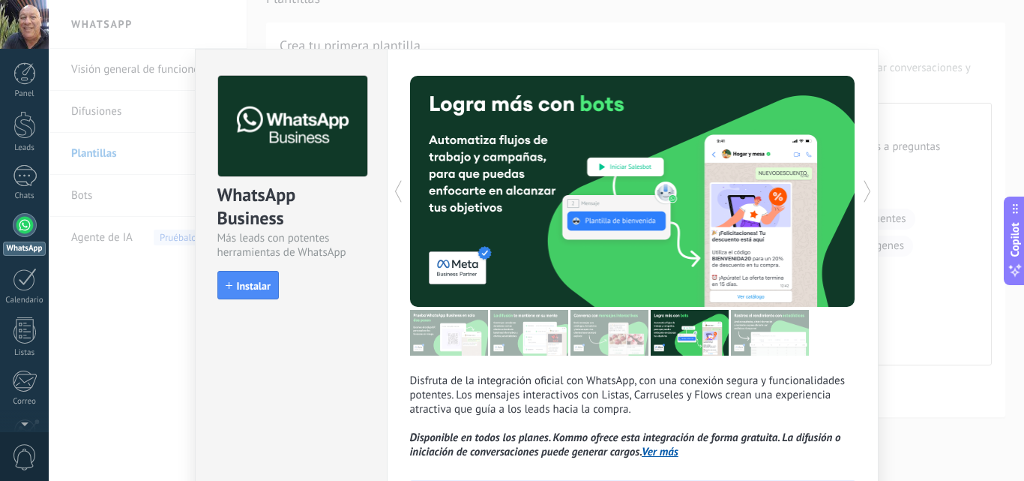
click at [870, 198] on icon at bounding box center [867, 191] width 15 height 30
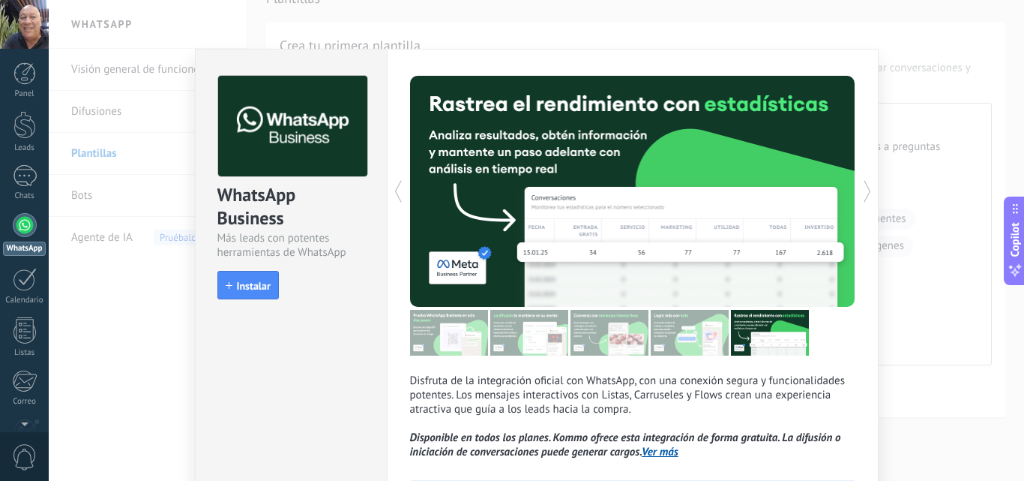
click at [870, 195] on icon at bounding box center [867, 191] width 15 height 30
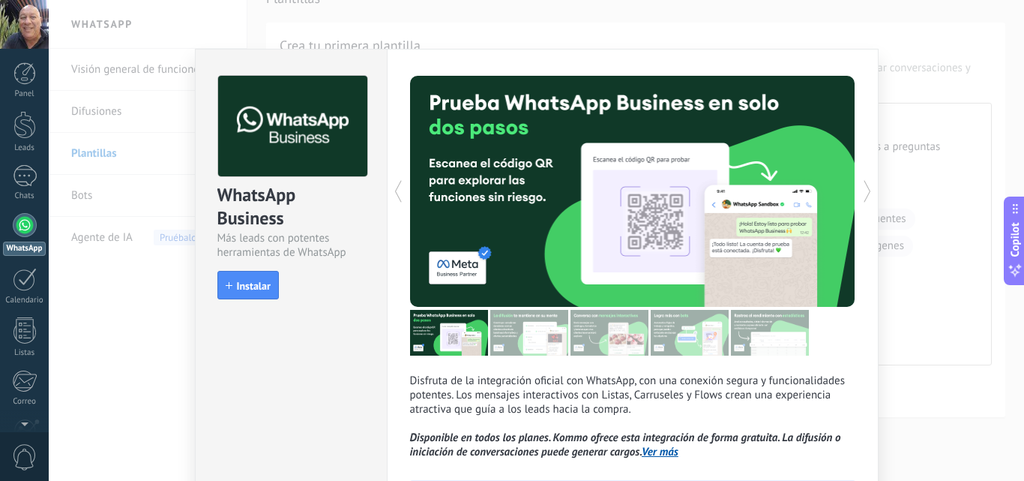
click at [870, 195] on icon at bounding box center [867, 191] width 15 height 30
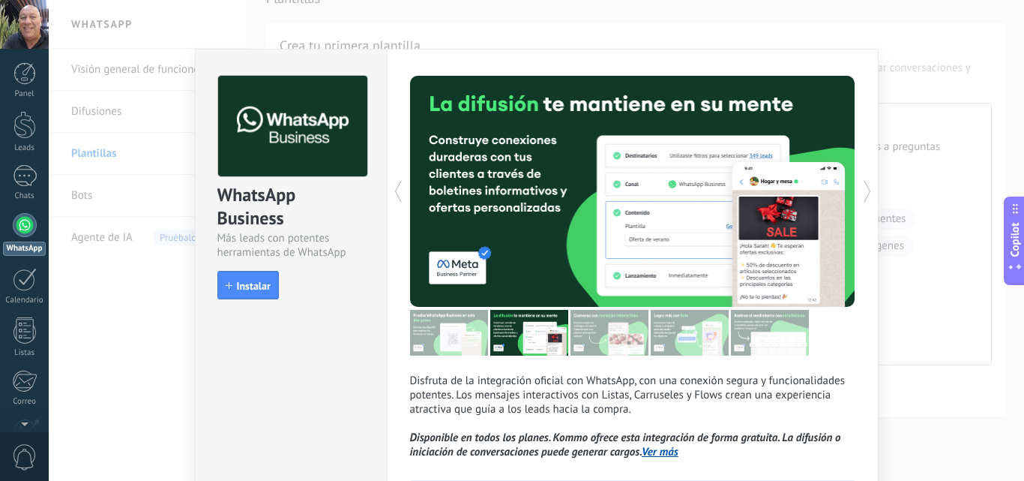
click at [870, 195] on icon at bounding box center [867, 191] width 15 height 30
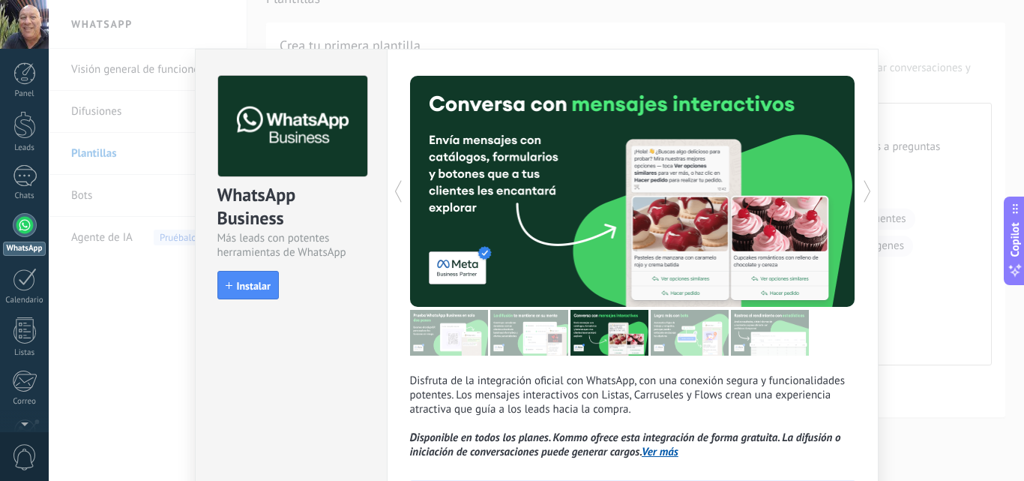
click at [870, 195] on icon at bounding box center [867, 191] width 15 height 30
